Goal: Task Accomplishment & Management: Complete application form

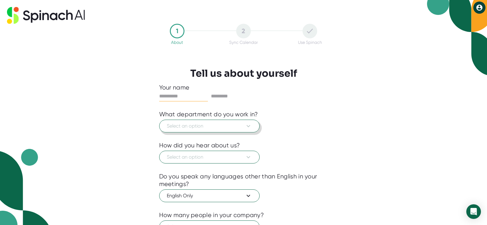
click at [231, 126] on span "Select an option" at bounding box center [209, 125] width 85 height 7
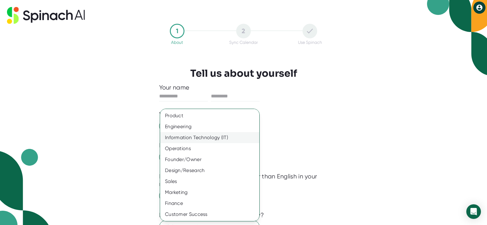
click at [213, 139] on div "Information Technology (IT)" at bounding box center [209, 137] width 99 height 11
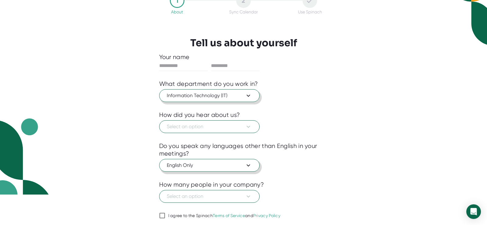
scroll to position [41, 0]
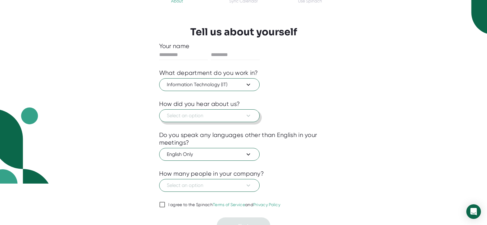
click at [220, 113] on span "Select an option" at bounding box center [209, 115] width 85 height 7
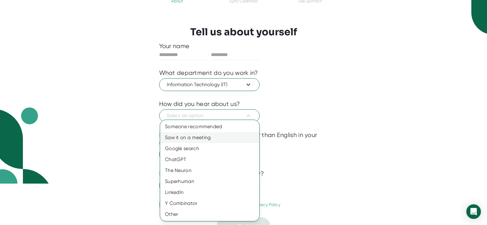
click at [206, 138] on div "Saw it on a meeting" at bounding box center [209, 137] width 99 height 11
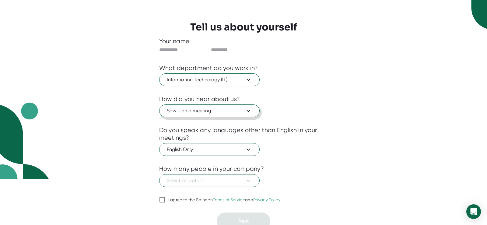
scroll to position [51, 0]
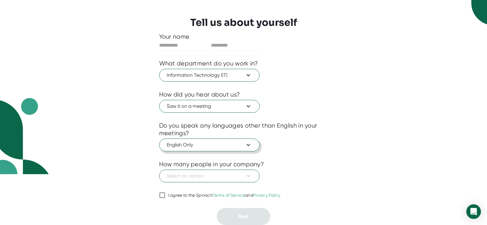
click at [226, 141] on button "English Only" at bounding box center [209, 145] width 100 height 13
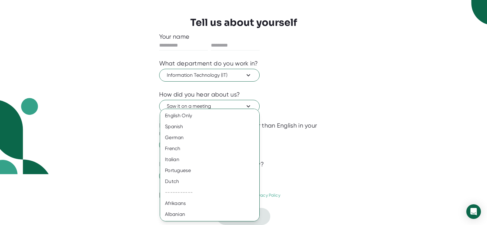
click at [226, 141] on div "German" at bounding box center [209, 137] width 99 height 11
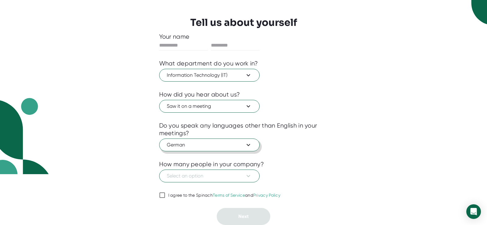
click at [226, 141] on button "German" at bounding box center [209, 145] width 100 height 13
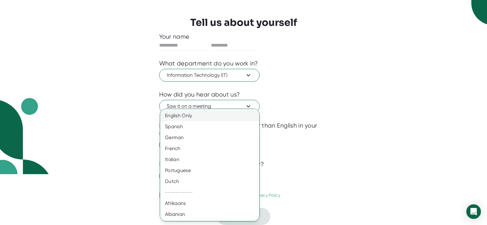
click at [215, 115] on div "English Only" at bounding box center [209, 115] width 99 height 11
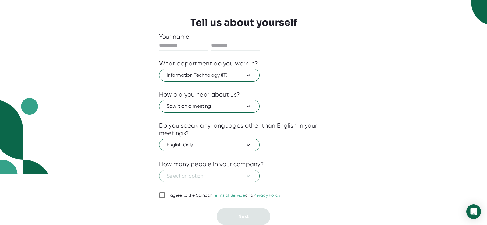
click at [304, 161] on div "How many people in your company?" at bounding box center [243, 164] width 169 height 8
click at [252, 174] on icon at bounding box center [248, 175] width 7 height 7
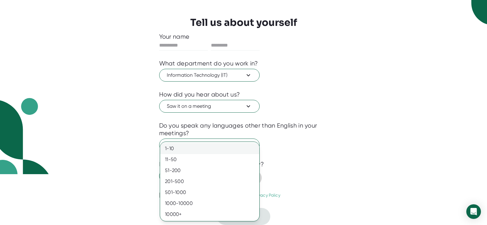
click at [219, 147] on div "1-10" at bounding box center [209, 148] width 99 height 11
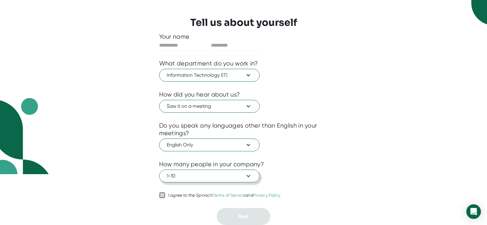
click at [162, 193] on input "I agree to the Spinach Terms of Service and Privacy Policy" at bounding box center [162, 195] width 6 height 7
click at [251, 205] on div at bounding box center [243, 203] width 169 height 9
click at [241, 198] on link "Terms of Service" at bounding box center [229, 195] width 32 height 5
click at [165, 198] on input "I agree to the Spinach Terms of Service and Privacy Policy" at bounding box center [162, 195] width 6 height 7
click at [161, 195] on input "I agree to the Spinach Terms of Service and Privacy Policy" at bounding box center [162, 195] width 6 height 7
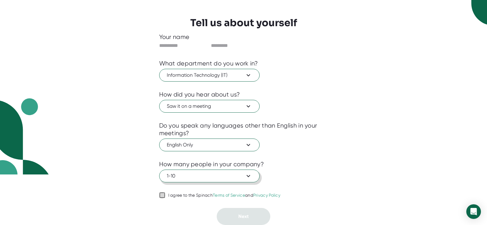
checkbox input "true"
click at [235, 175] on span "1-10" at bounding box center [209, 175] width 85 height 7
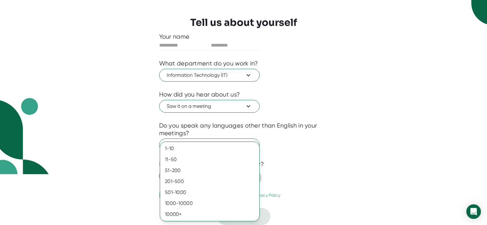
click at [235, 175] on div "51-200" at bounding box center [209, 170] width 99 height 11
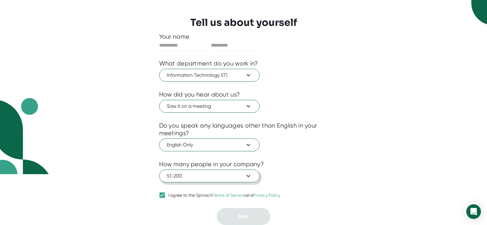
click at [237, 177] on span "51-200" at bounding box center [209, 175] width 85 height 7
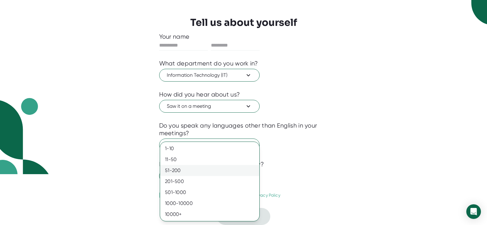
click at [237, 168] on div "51-200" at bounding box center [209, 170] width 99 height 11
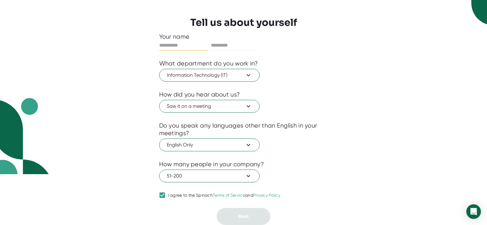
click at [198, 47] on input "text" at bounding box center [183, 45] width 49 height 10
type input "***"
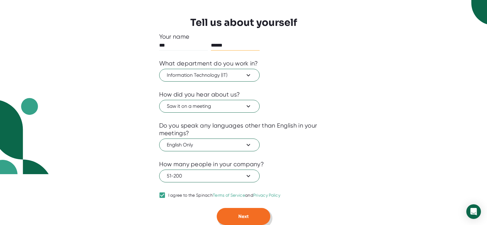
type input "******"
click at [232, 223] on button "Next" at bounding box center [244, 216] width 54 height 17
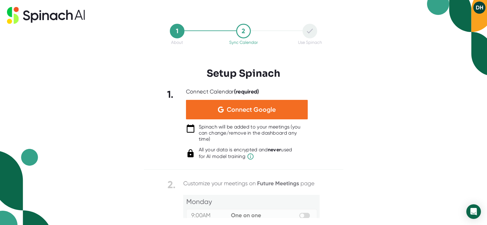
scroll to position [0, 0]
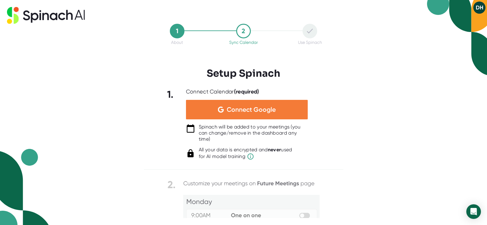
click at [257, 107] on span "Connect Google" at bounding box center [251, 110] width 49 height 6
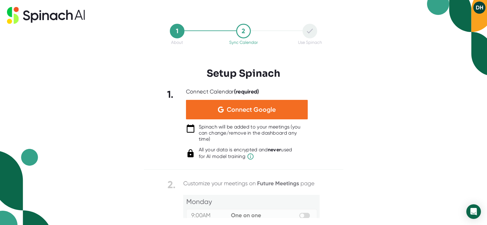
click at [331, 174] on div at bounding box center [243, 174] width 199 height 9
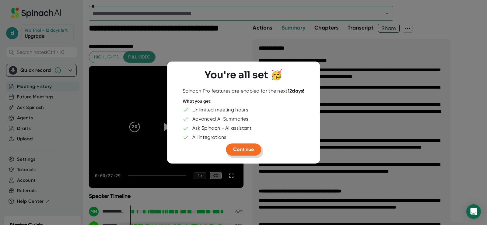
click at [244, 150] on span "Continue" at bounding box center [243, 149] width 21 height 6
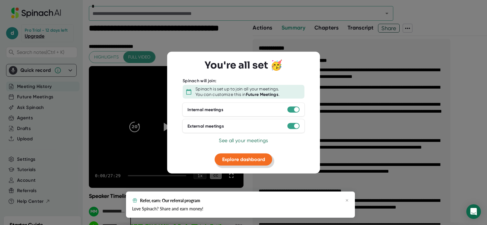
click at [244, 163] on button "Explore dashboard" at bounding box center [244, 159] width 58 height 12
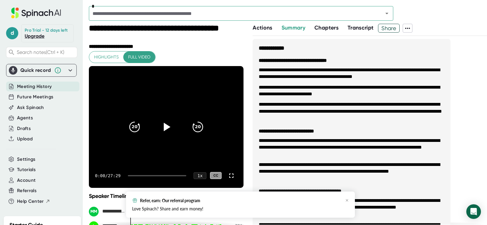
click at [31, 83] on div "Meeting History" at bounding box center [42, 87] width 73 height 10
click at [36, 100] on div "Future Meetings" at bounding box center [42, 97] width 73 height 10
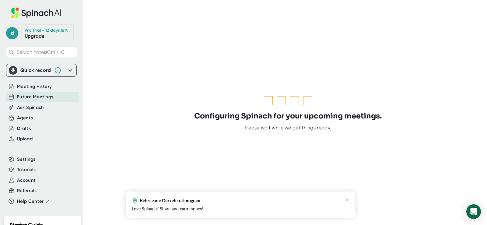
click at [348, 199] on icon "button" at bounding box center [347, 201] width 4 height 4
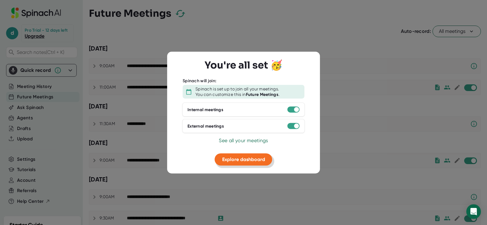
click at [259, 163] on button "Explore dashboard" at bounding box center [244, 159] width 58 height 12
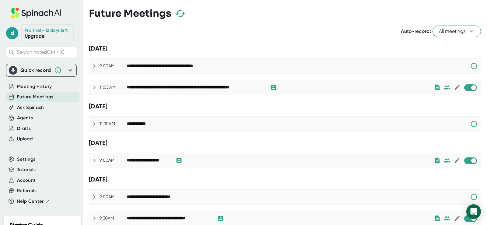
click at [97, 65] on icon at bounding box center [94, 65] width 7 height 7
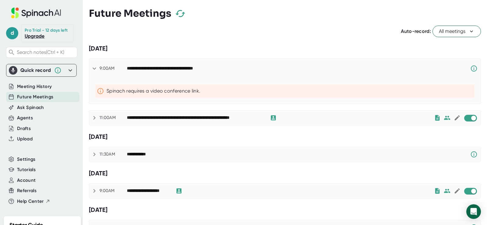
click at [183, 69] on div "**********" at bounding box center [171, 68] width 89 height 5
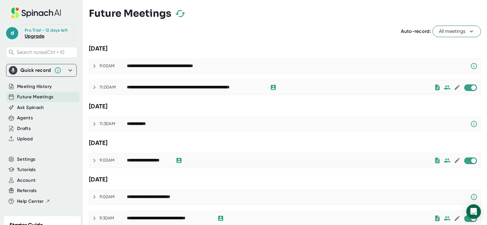
click at [172, 88] on div "**********" at bounding box center [195, 87] width 137 height 5
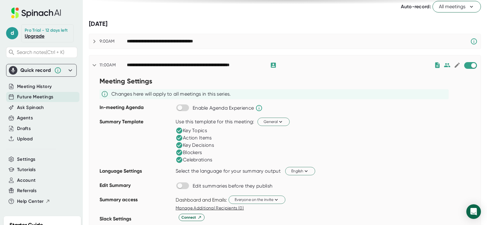
scroll to position [69, 0]
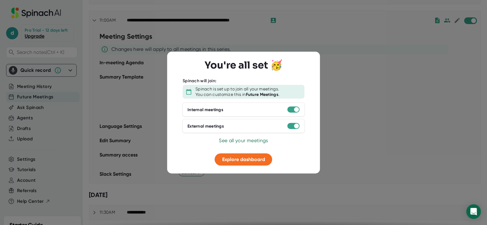
click at [260, 158] on body "**********" at bounding box center [243, 112] width 487 height 225
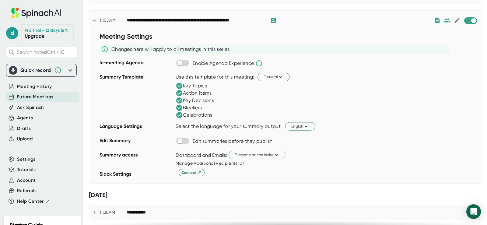
click at [250, 160] on div "Everyone on the invite" at bounding box center [264, 155] width 71 height 10
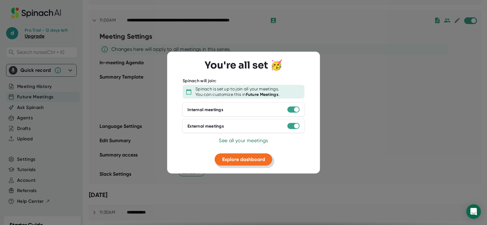
click at [233, 164] on button "Explore dashboard" at bounding box center [244, 159] width 58 height 12
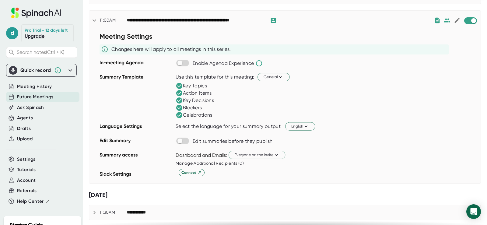
click at [33, 94] on span "Future Meetings" at bounding box center [35, 96] width 36 height 7
click at [31, 105] on span "Ask Spinach" at bounding box center [30, 107] width 27 height 7
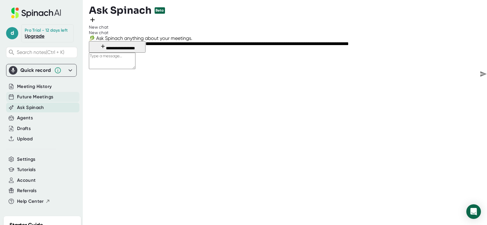
type textarea "x"
click at [34, 100] on span "Future Meetings" at bounding box center [35, 96] width 36 height 7
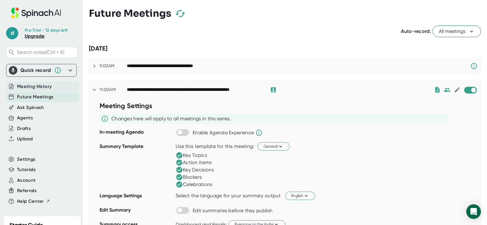
click at [33, 86] on span "Meeting History" at bounding box center [34, 86] width 35 height 7
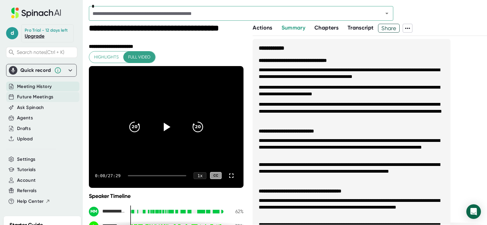
click at [33, 98] on span "Future Meetings" at bounding box center [35, 96] width 36 height 7
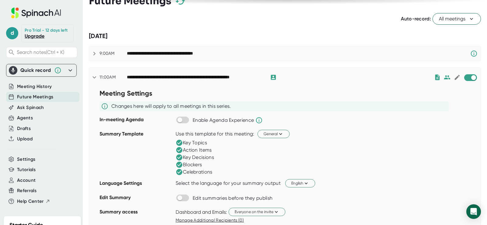
scroll to position [23, 0]
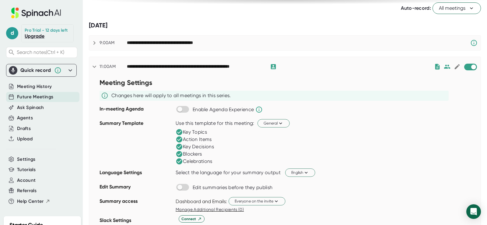
click at [94, 65] on icon at bounding box center [94, 66] width 7 height 7
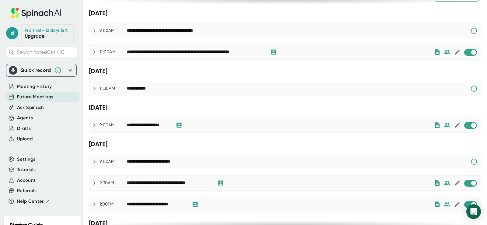
scroll to position [46, 0]
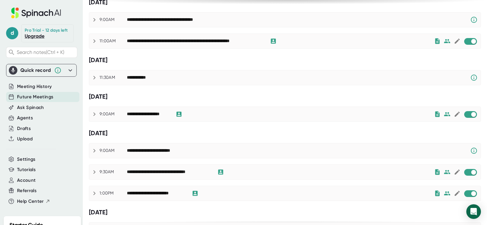
click at [39, 34] on link "Upgrade" at bounding box center [35, 36] width 20 height 6
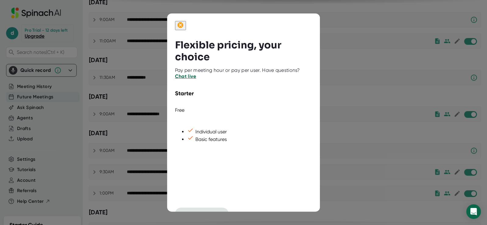
scroll to position [0, 0]
click at [455, 62] on div at bounding box center [243, 112] width 487 height 225
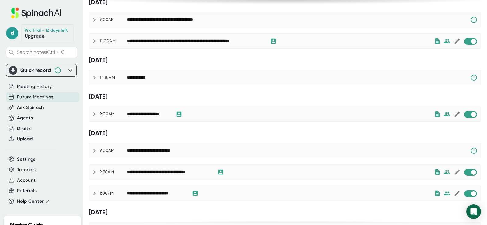
click at [212, 40] on div "**********" at bounding box center [195, 40] width 137 height 5
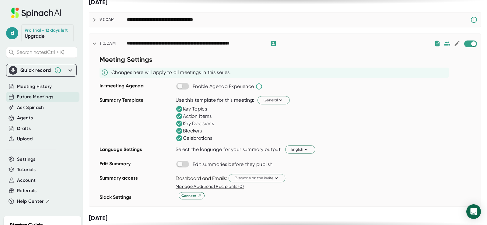
click at [187, 86] on input "checkbox" at bounding box center [179, 85] width 17 height 5
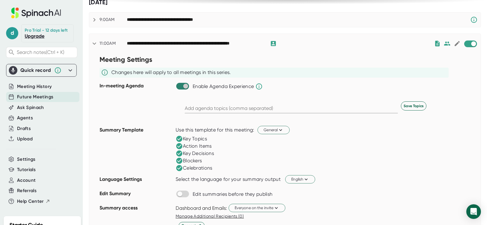
click at [180, 88] on input "checkbox" at bounding box center [185, 85] width 17 height 5
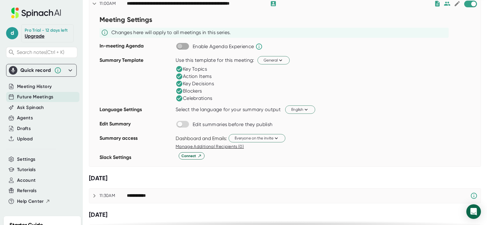
scroll to position [93, 0]
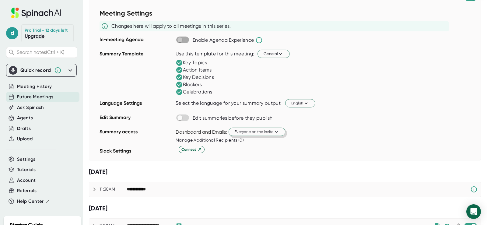
click at [254, 129] on span "Everyone on the invite" at bounding box center [257, 132] width 44 height 6
click at [330, 134] on div at bounding box center [243, 112] width 487 height 225
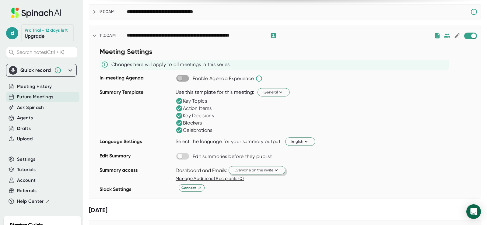
scroll to position [23, 0]
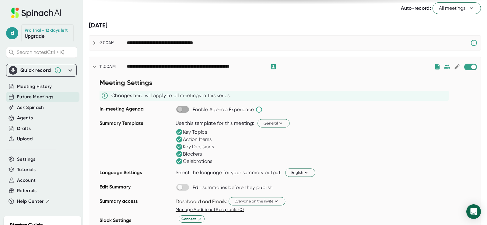
click at [70, 69] on icon at bounding box center [70, 70] width 7 height 7
